Goal: Transaction & Acquisition: Purchase product/service

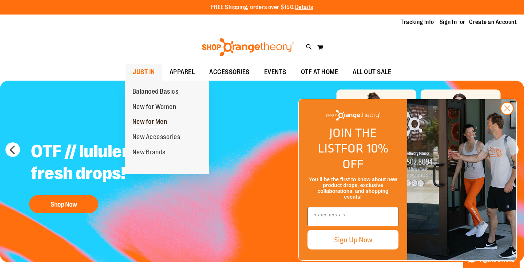
click at [154, 120] on span "New for Men" at bounding box center [149, 122] width 35 height 9
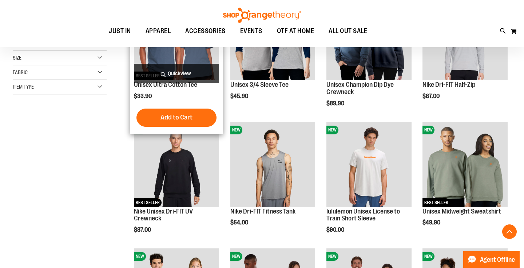
scroll to position [206, 0]
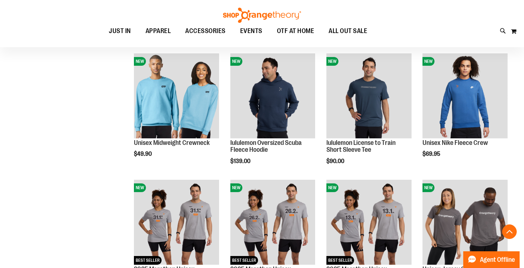
scroll to position [484, 0]
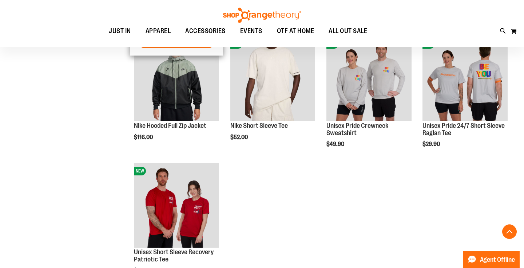
scroll to position [746, 0]
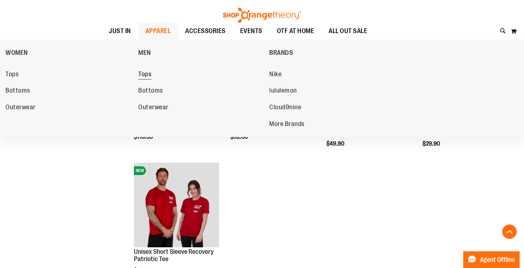
click at [146, 72] on span "Tops" at bounding box center [144, 75] width 13 height 9
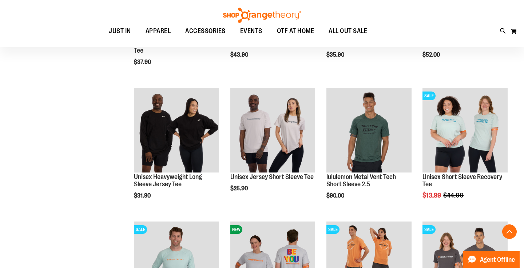
scroll to position [598, 0]
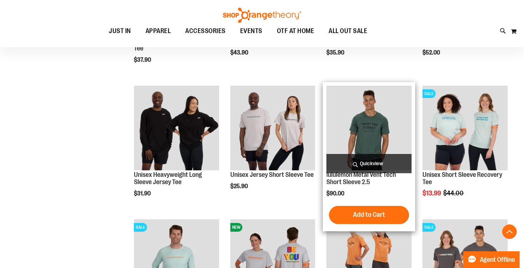
click at [348, 103] on img "product" at bounding box center [368, 128] width 85 height 85
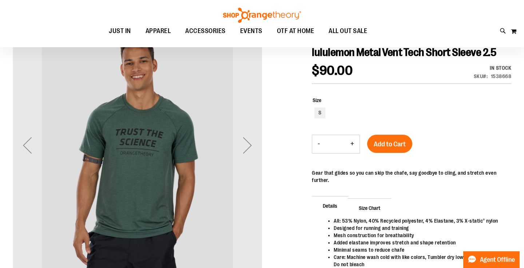
scroll to position [86, 0]
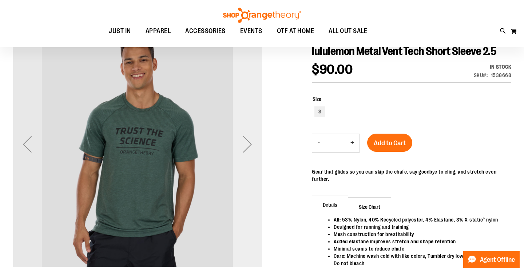
click at [247, 149] on div "Next" at bounding box center [247, 144] width 29 height 29
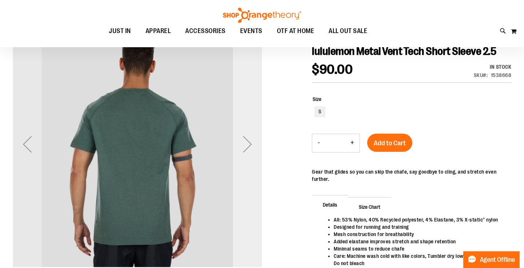
click at [247, 149] on div "Next" at bounding box center [247, 144] width 29 height 29
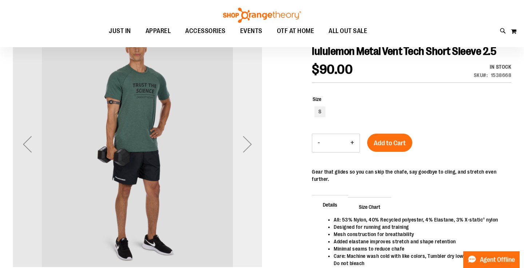
click at [247, 149] on div "Next" at bounding box center [247, 144] width 29 height 29
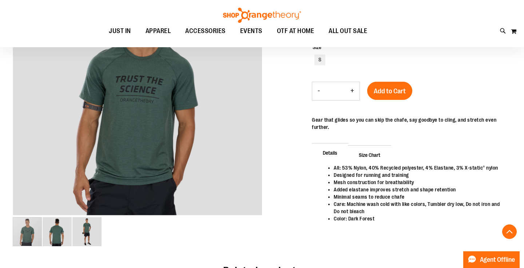
scroll to position [156, 0]
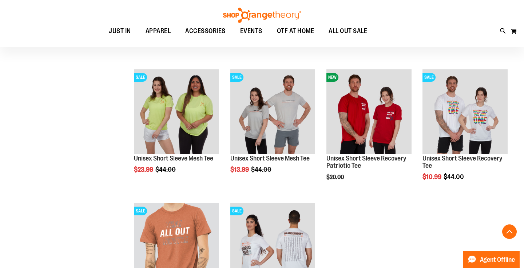
scroll to position [549, 0]
